Goal: Download file/media

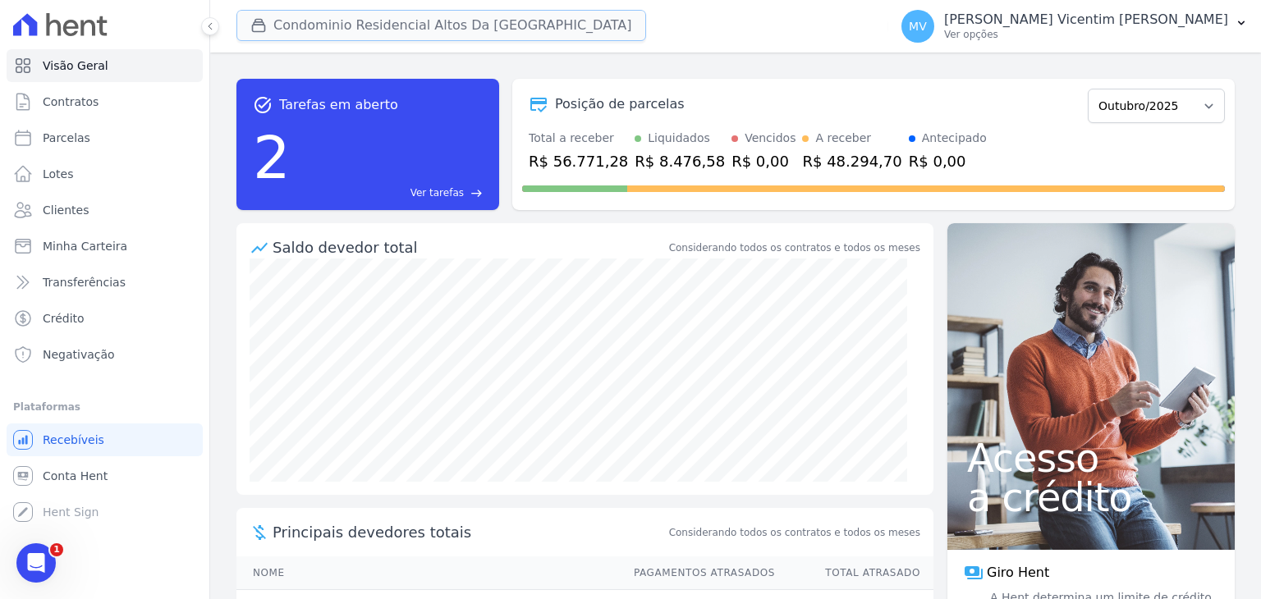
click at [450, 35] on button "Condominio Residencial Altos Da [GEOGRAPHIC_DATA]" at bounding box center [442, 25] width 410 height 31
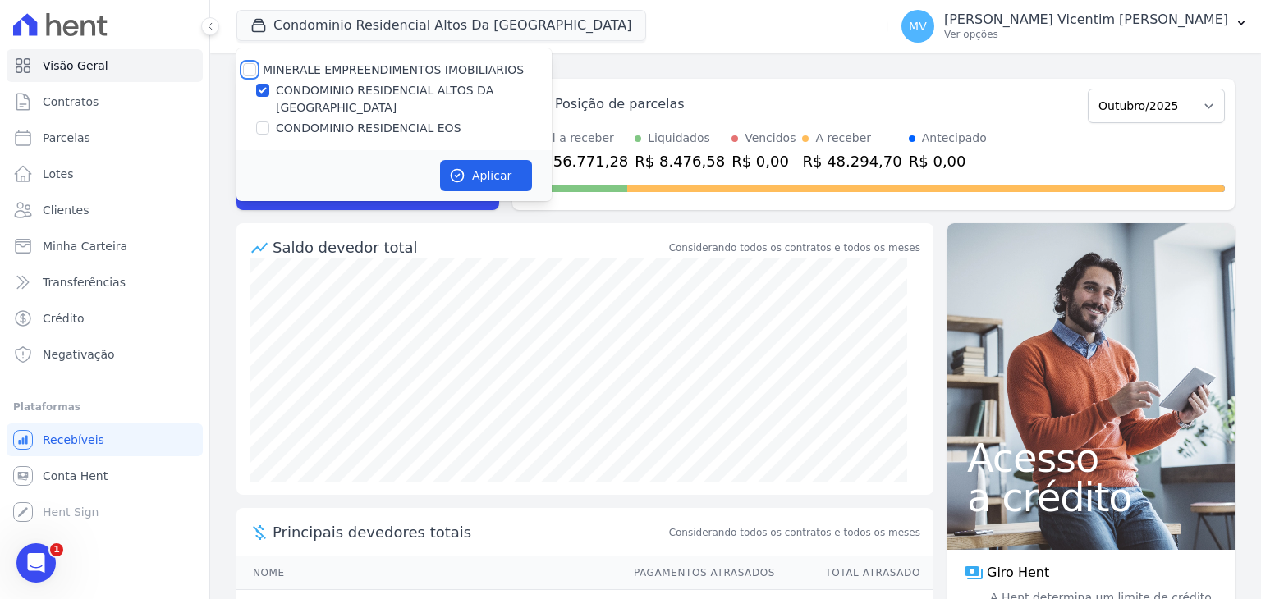
click at [250, 70] on input "MINERALE EMPREENDIMENTOS IMOBILIARIOS" at bounding box center [249, 69] width 13 height 13
checkbox input "true"
click at [250, 70] on input "MINERALE EMPREENDIMENTOS IMOBILIARIOS" at bounding box center [249, 69] width 13 height 13
checkbox input "false"
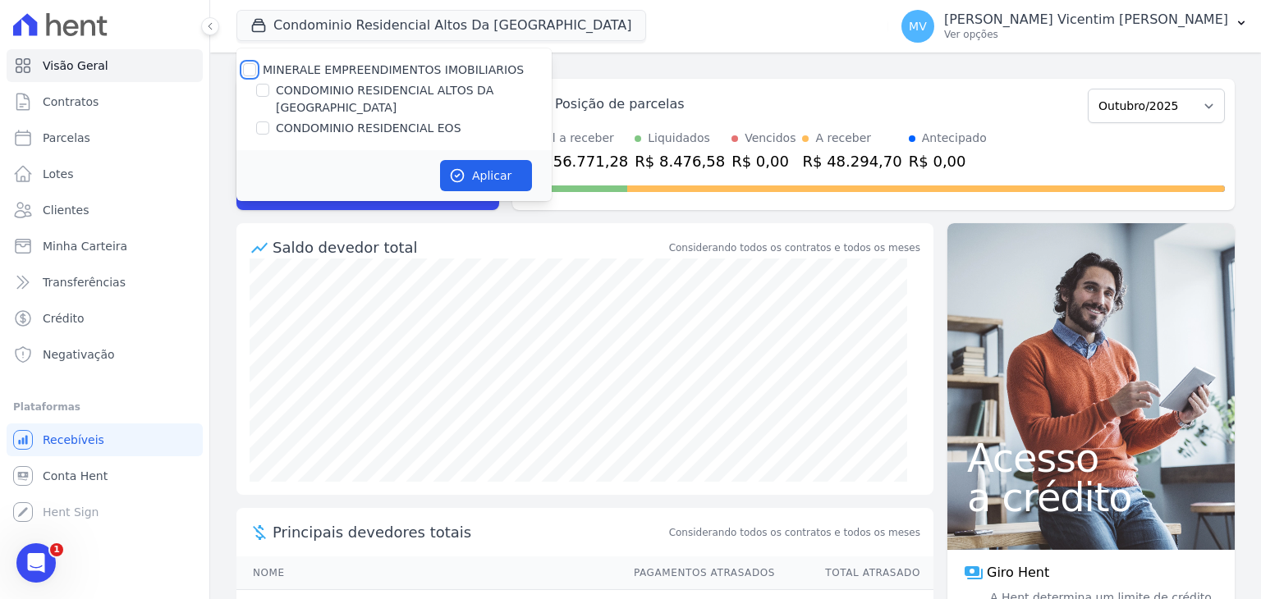
checkbox input "false"
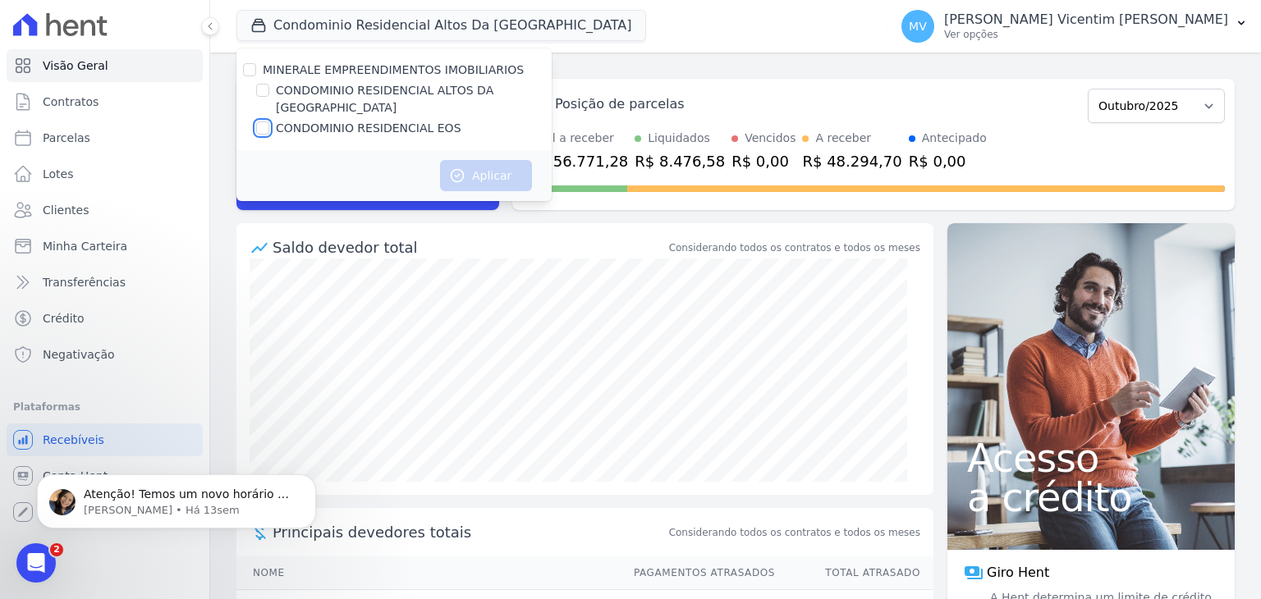
click at [265, 122] on input "CONDOMINIO RESIDENCIAL EOS" at bounding box center [262, 128] width 13 height 13
checkbox input "true"
click at [489, 160] on button "Aplicar" at bounding box center [486, 175] width 92 height 31
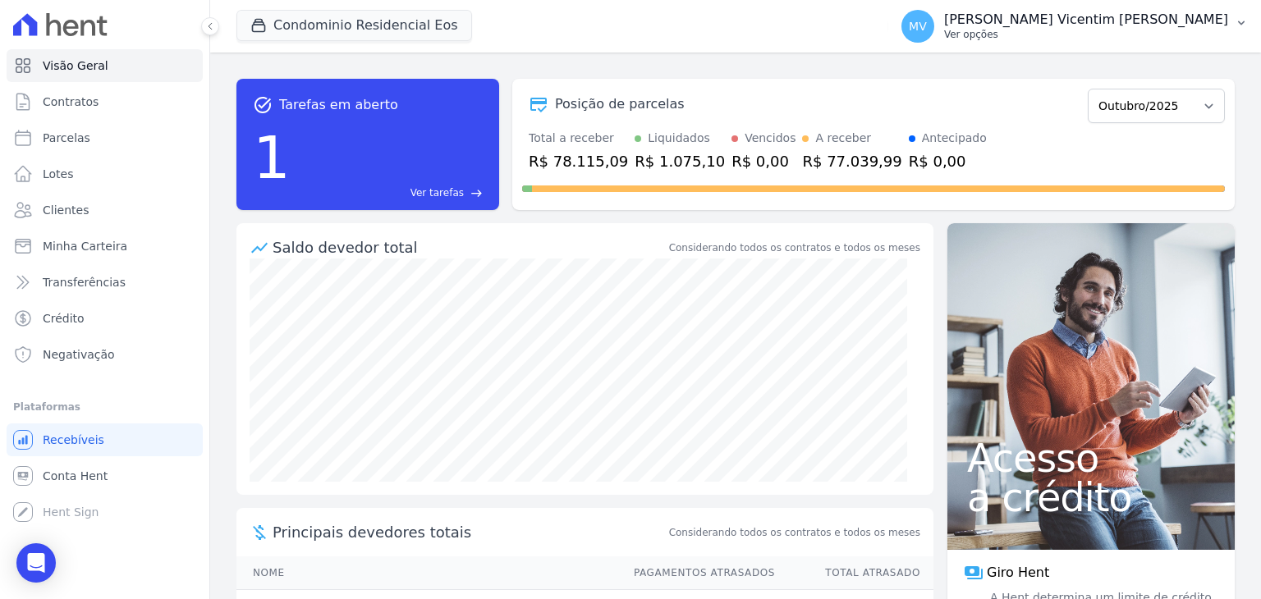
click at [1160, 25] on p "[PERSON_NAME] Vicentim [PERSON_NAME]" at bounding box center [1086, 19] width 284 height 16
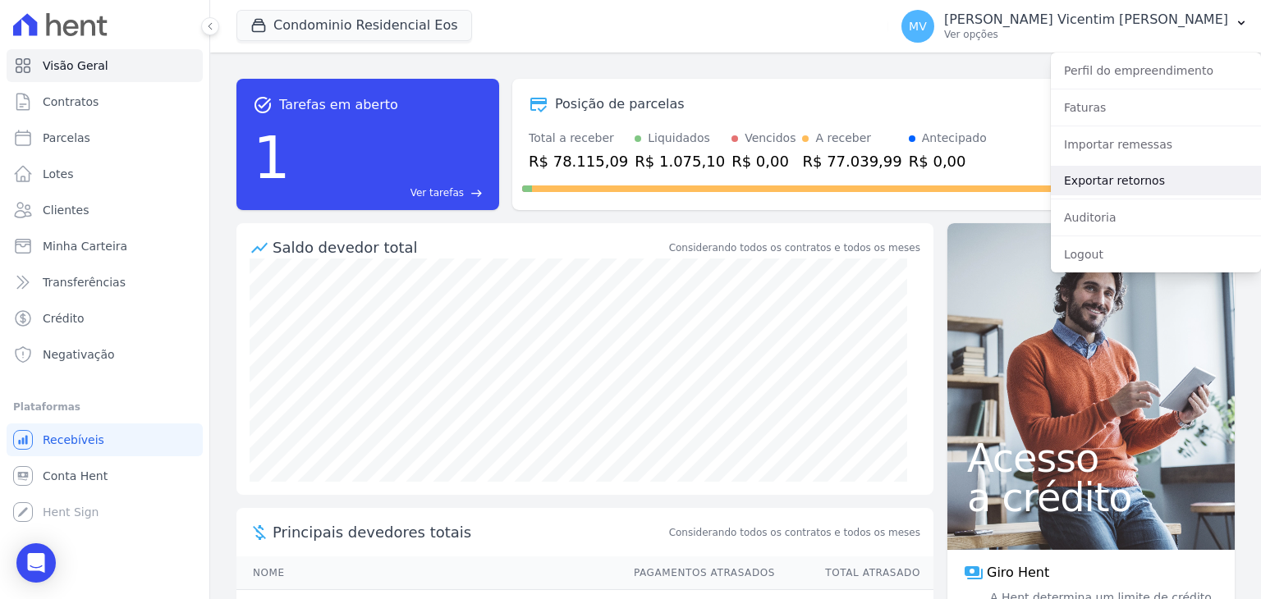
click at [1132, 177] on link "Exportar retornos" at bounding box center [1156, 181] width 210 height 30
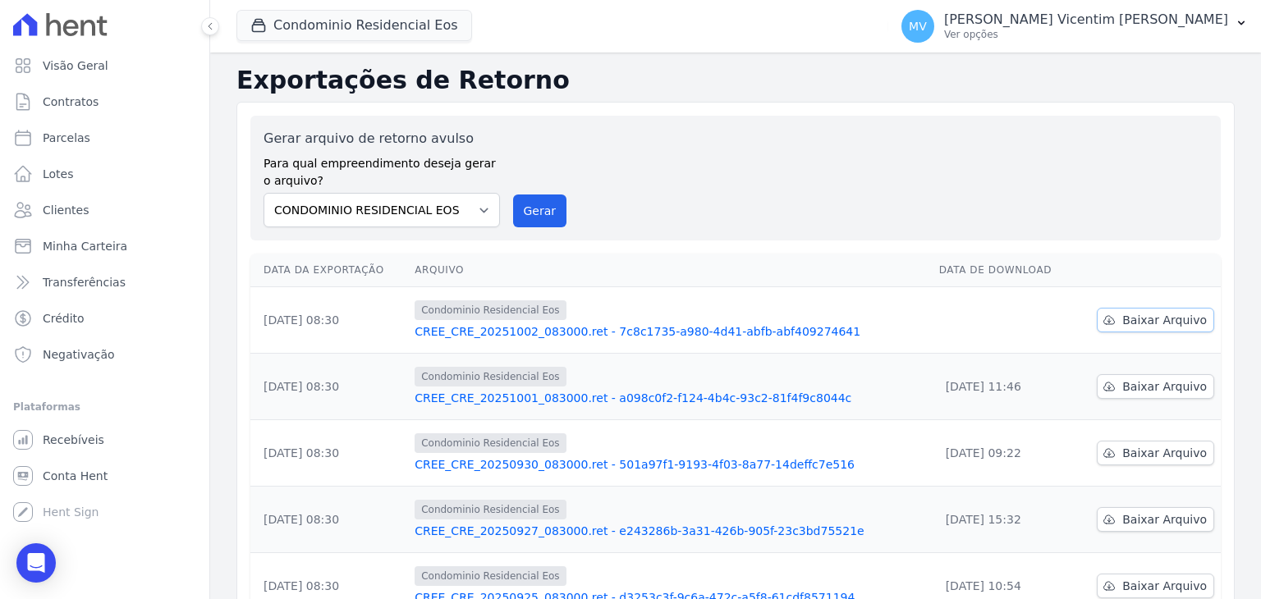
click at [1130, 327] on span "Baixar Arquivo" at bounding box center [1165, 320] width 85 height 16
click at [429, 39] on button "Condominio Residencial Eos" at bounding box center [355, 25] width 236 height 31
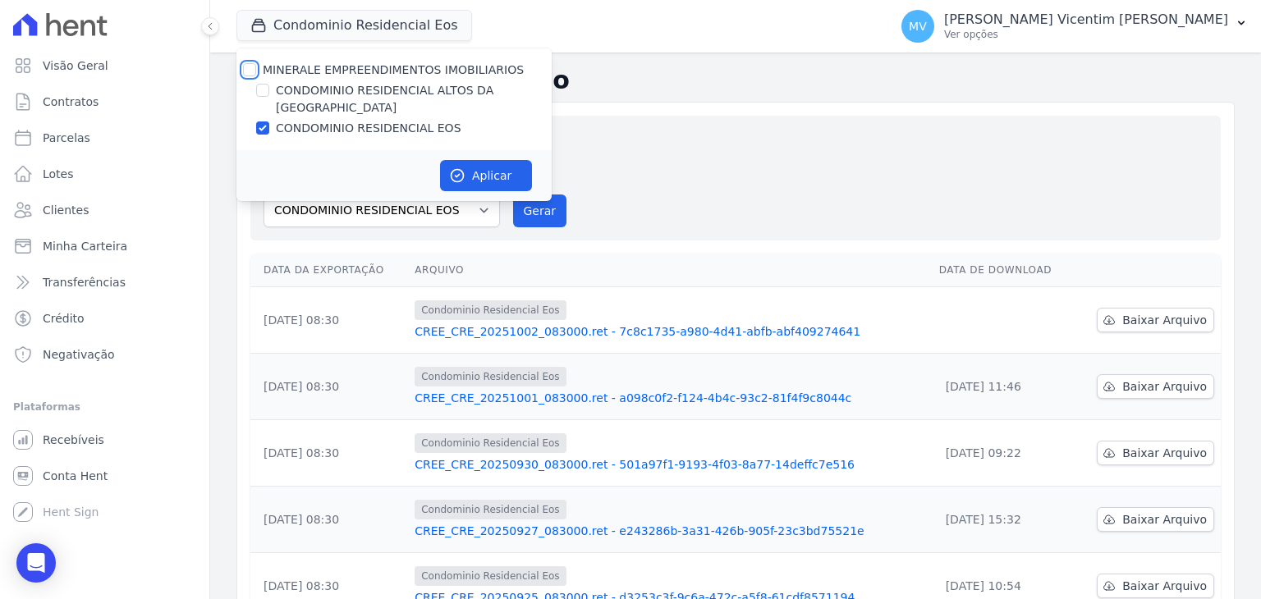
click at [249, 71] on input "MINERALE EMPREENDIMENTOS IMOBILIARIOS" at bounding box center [249, 69] width 13 height 13
checkbox input "true"
click at [249, 71] on input "MINERALE EMPREENDIMENTOS IMOBILIARIOS" at bounding box center [249, 69] width 13 height 13
checkbox input "false"
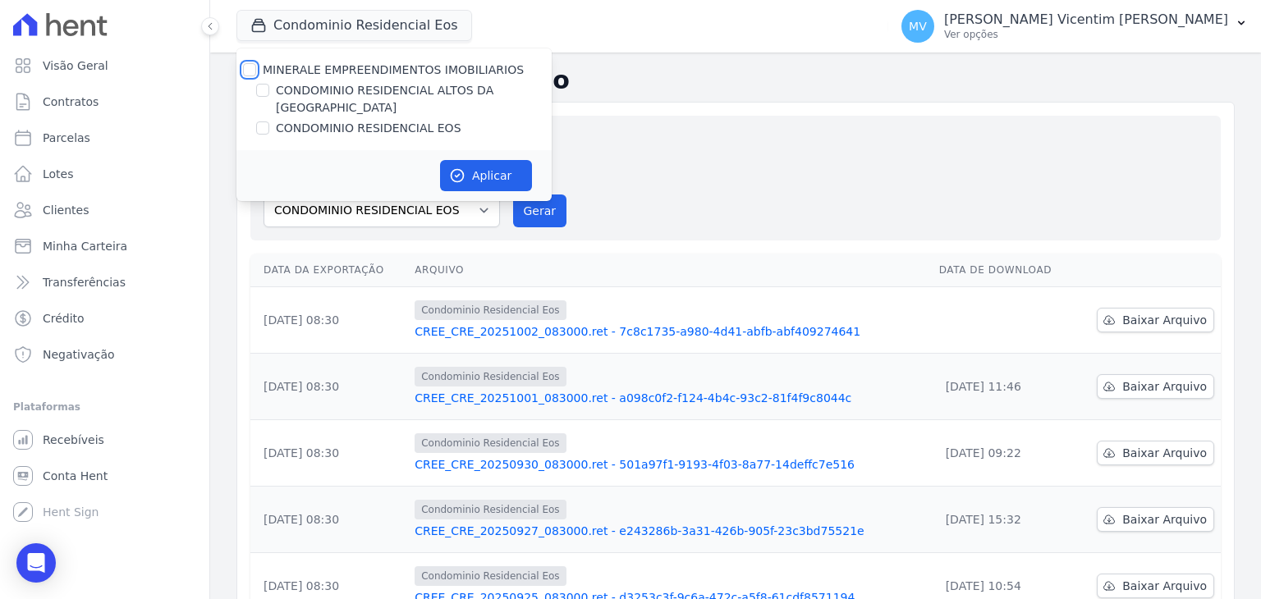
checkbox input "false"
click at [265, 93] on input "CONDOMINIO RESIDENCIAL ALTOS DA [GEOGRAPHIC_DATA]" at bounding box center [262, 90] width 13 height 13
checkbox input "true"
click at [516, 166] on button "Aplicar" at bounding box center [486, 175] width 92 height 31
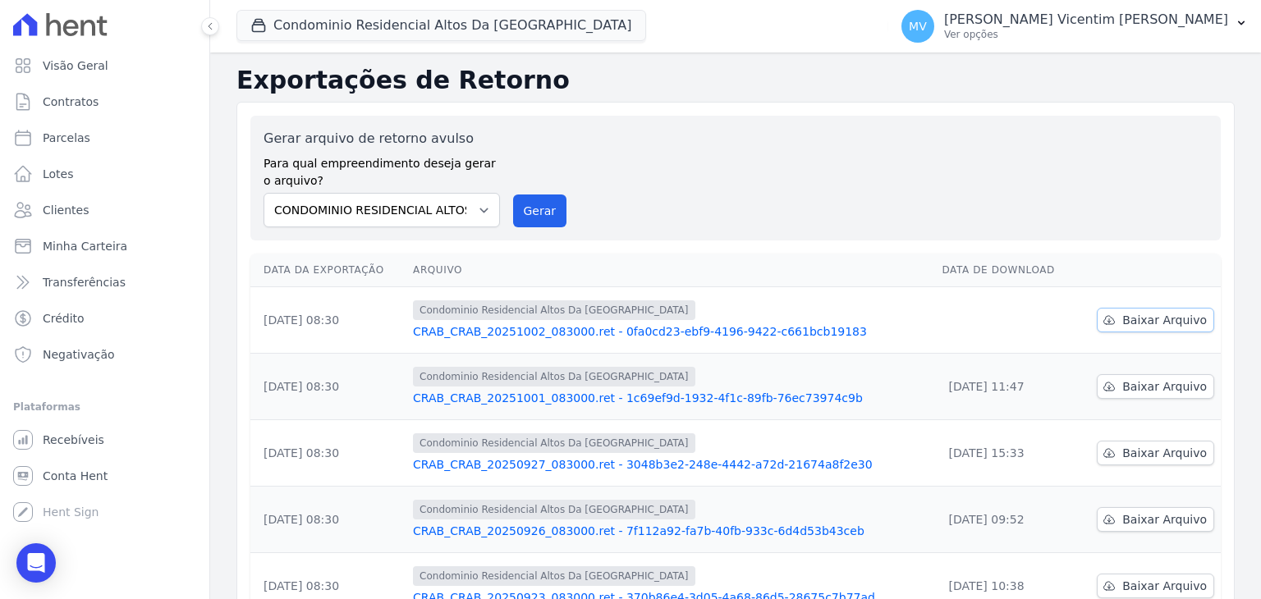
click at [1124, 316] on span "Baixar Arquivo" at bounding box center [1165, 320] width 85 height 16
